Goal: Feedback & Contribution: Leave review/rating

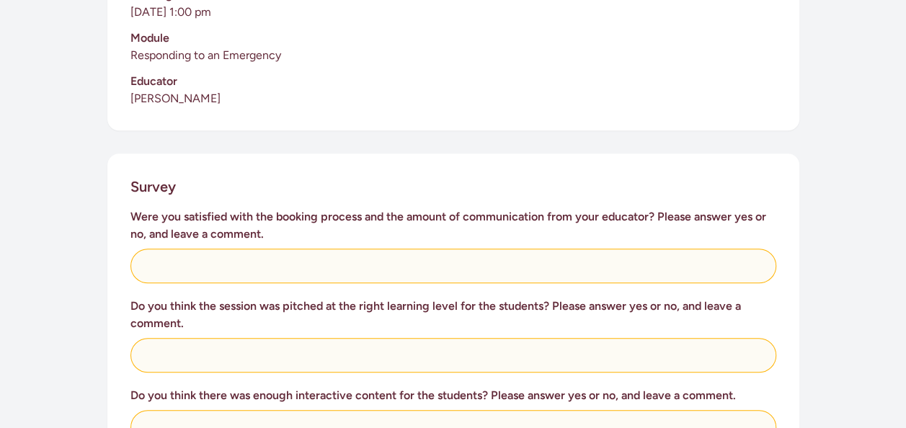
scroll to position [467, 0]
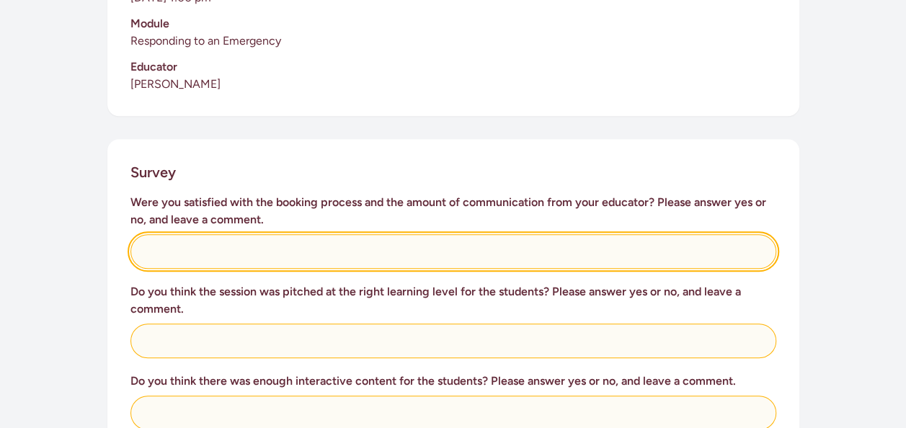
click at [385, 234] on input "text" at bounding box center [454, 251] width 646 height 35
type input "Yes. The kids were engaged and loved the visit, has been lots of talk about it …"
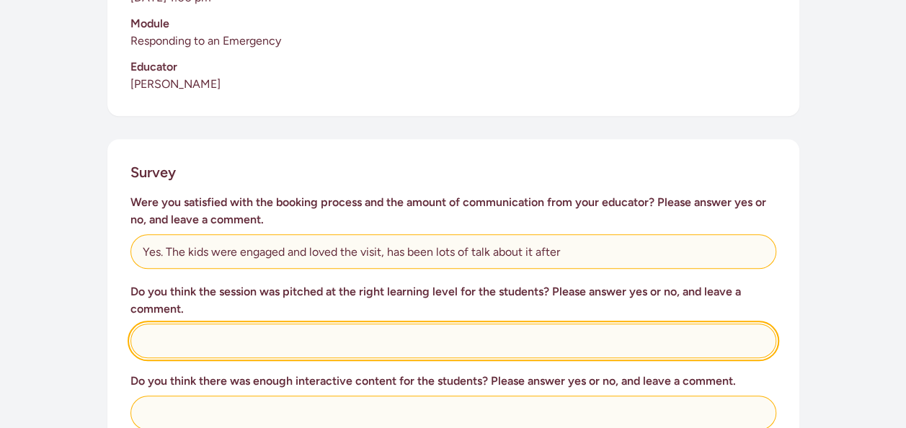
click at [348, 338] on input "text" at bounding box center [454, 341] width 646 height 35
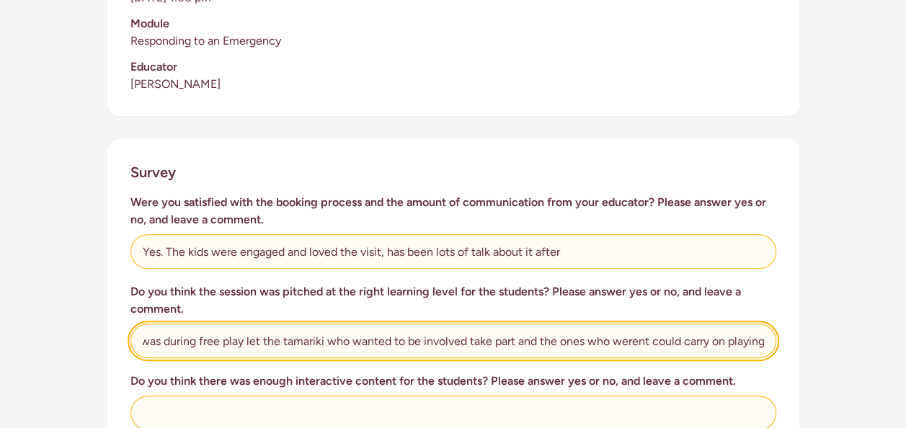
scroll to position [0, 38]
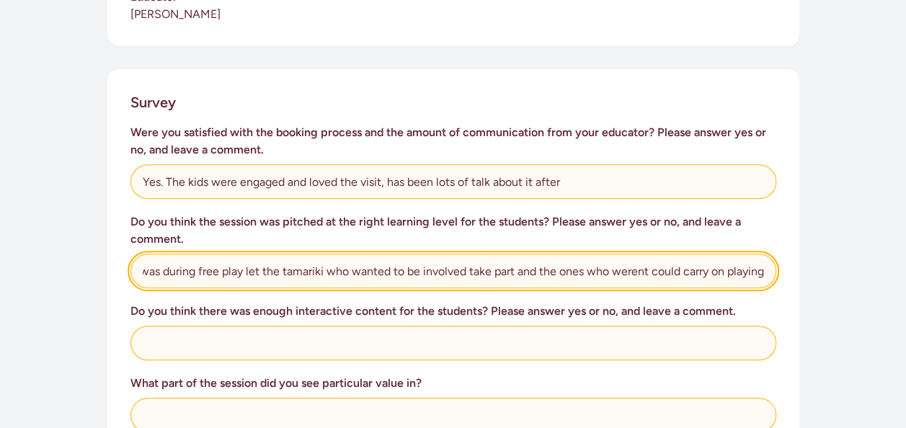
type input "Yes. It was during free play let the tamariki who wanted to be involved take pa…"
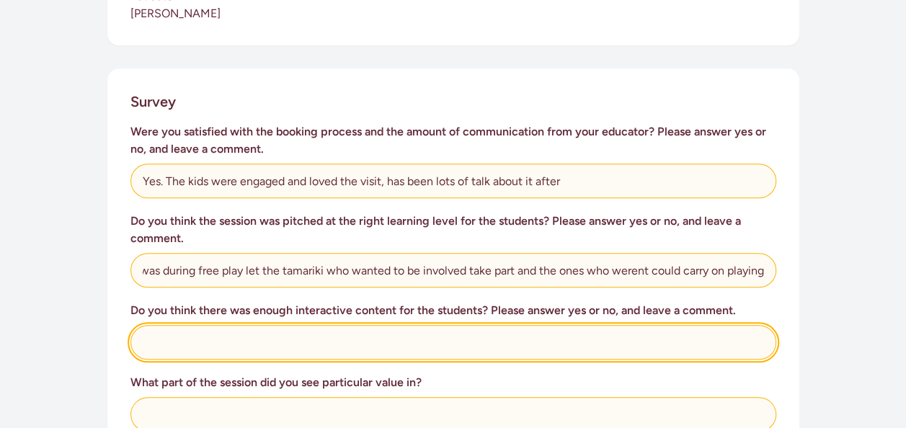
scroll to position [0, 0]
click at [348, 338] on input "text" at bounding box center [454, 342] width 646 height 35
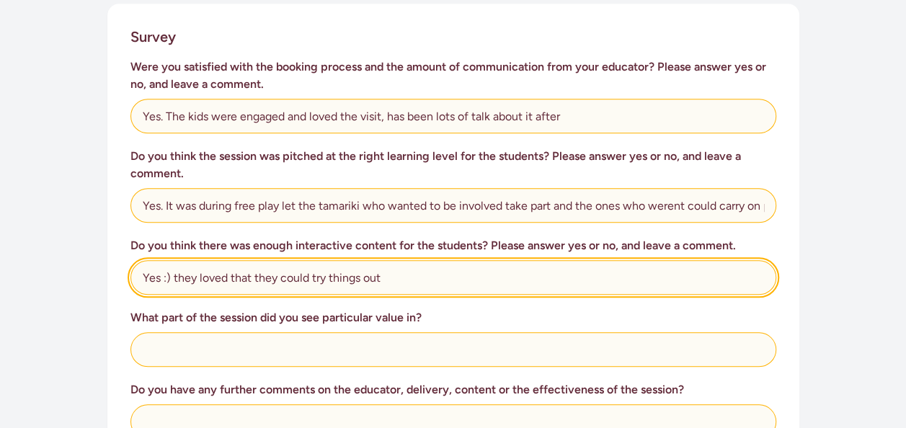
scroll to position [603, 0]
type input "Yes :) they loved that they could try things out"
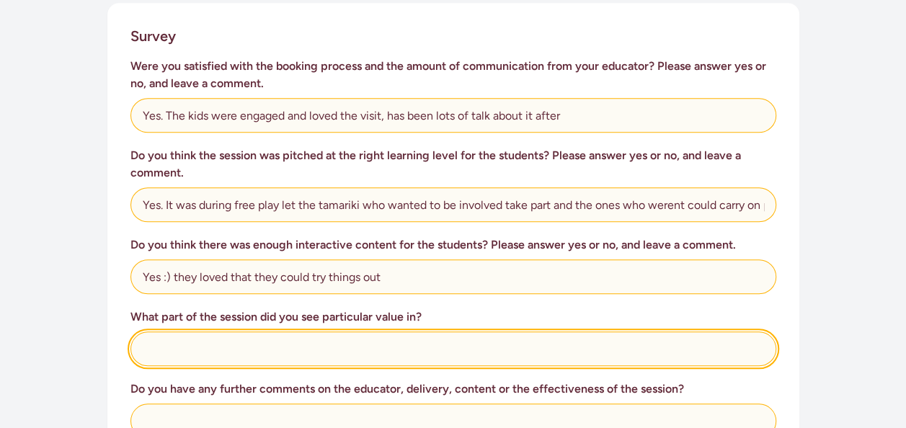
click at [348, 338] on input "text" at bounding box center [454, 349] width 646 height 35
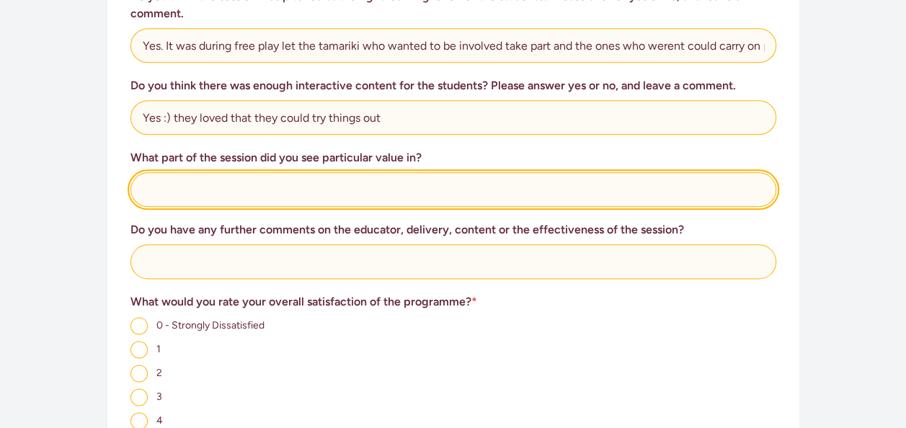
scroll to position [787, 0]
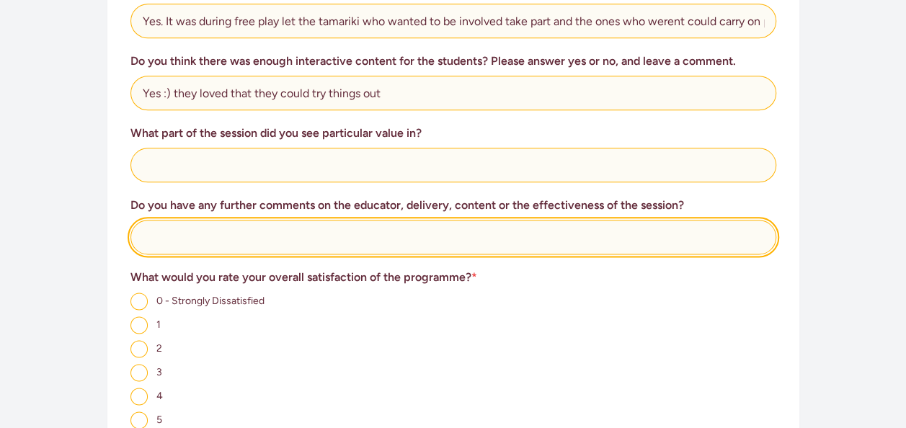
click at [332, 220] on input "text" at bounding box center [454, 237] width 646 height 35
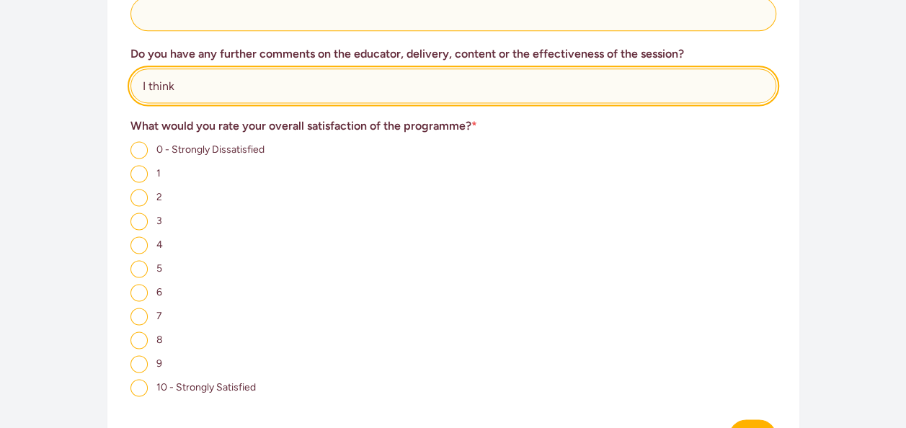
type input "I think"
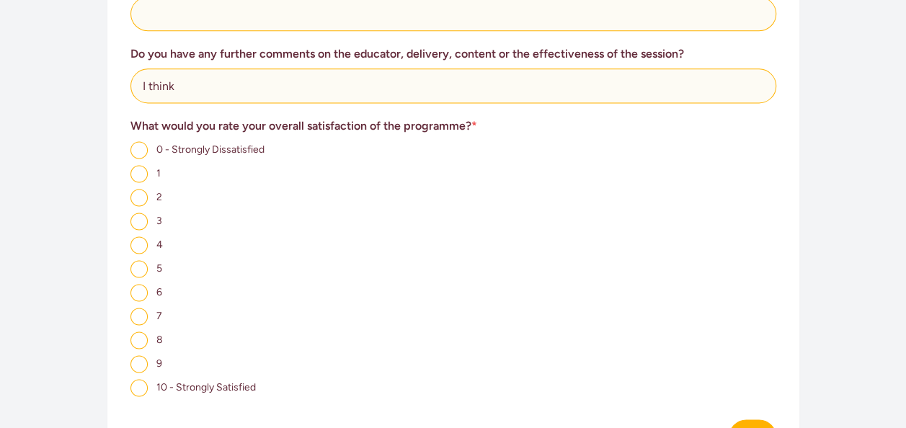
click at [146, 379] on input "10 - Strongly Satisfied" at bounding box center [139, 387] width 17 height 17
radio input "true"
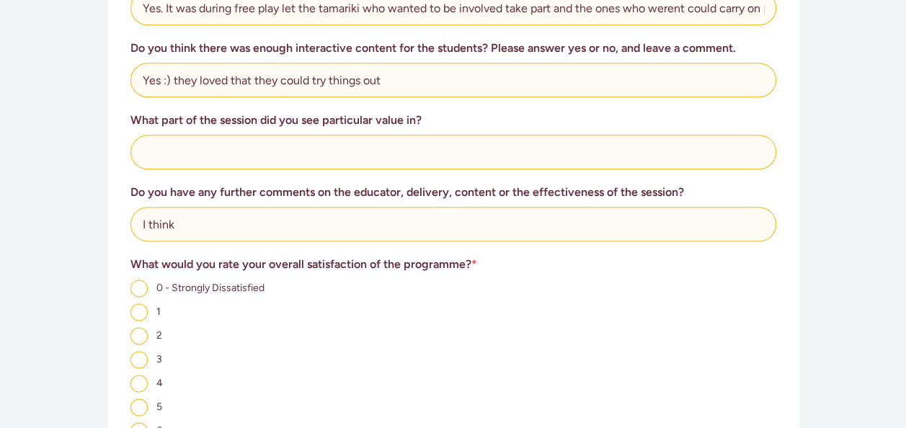
scroll to position [790, 0]
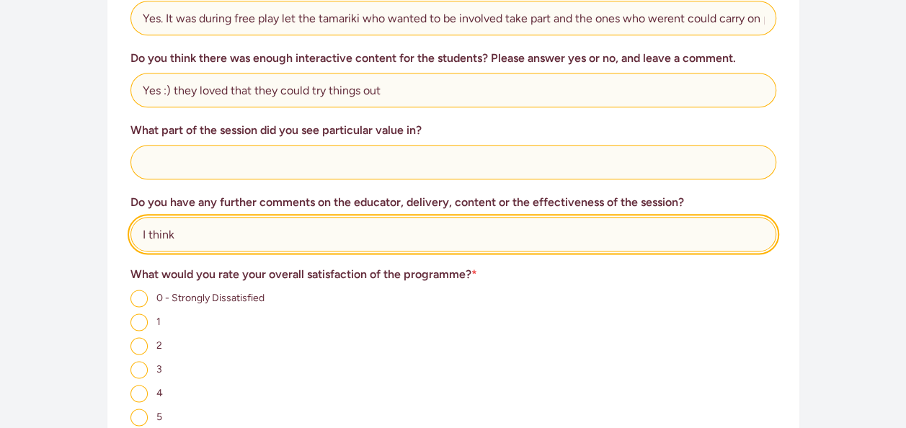
click at [231, 217] on input "I think" at bounding box center [454, 234] width 646 height 35
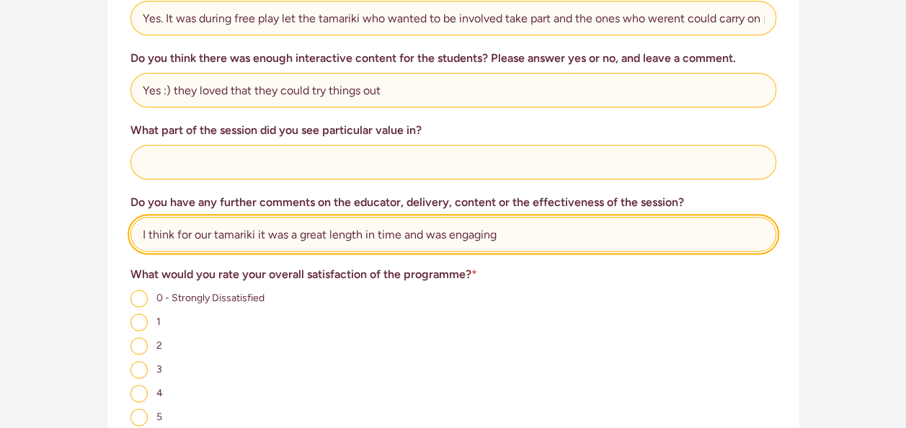
type input "I think for our tamariki it was a great length in time and was engaging"
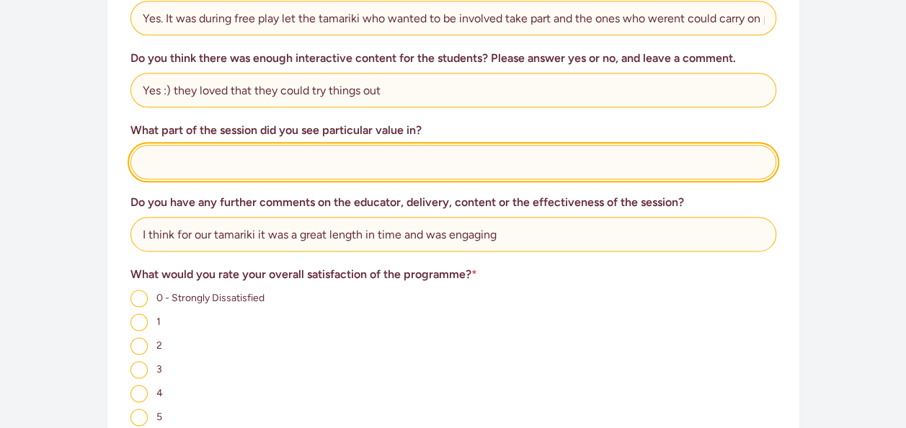
click at [230, 146] on input "text" at bounding box center [454, 162] width 646 height 35
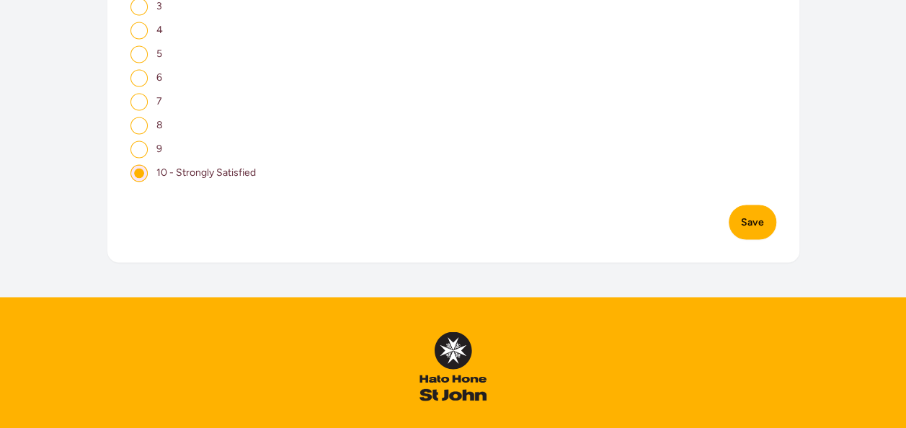
scroll to position [1269, 0]
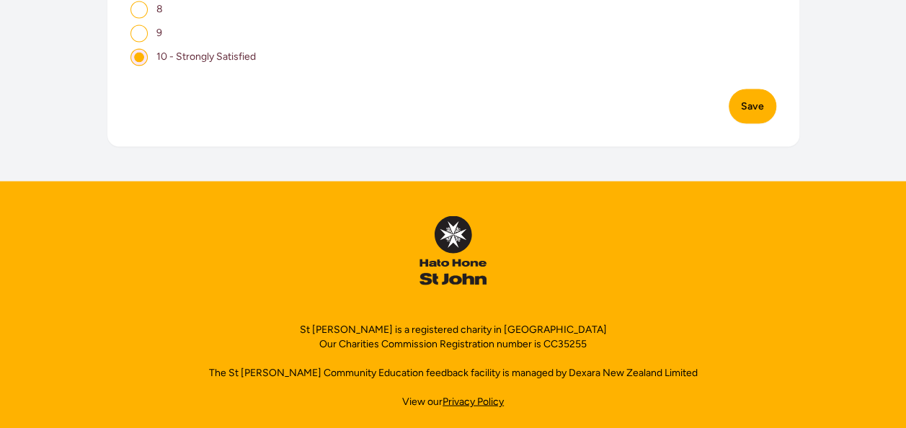
type input "The tamariki loved that it was interactive. Rather then just sitting and listen…"
click at [751, 92] on button "Save" at bounding box center [753, 106] width 48 height 35
